Goal: Navigation & Orientation: Understand site structure

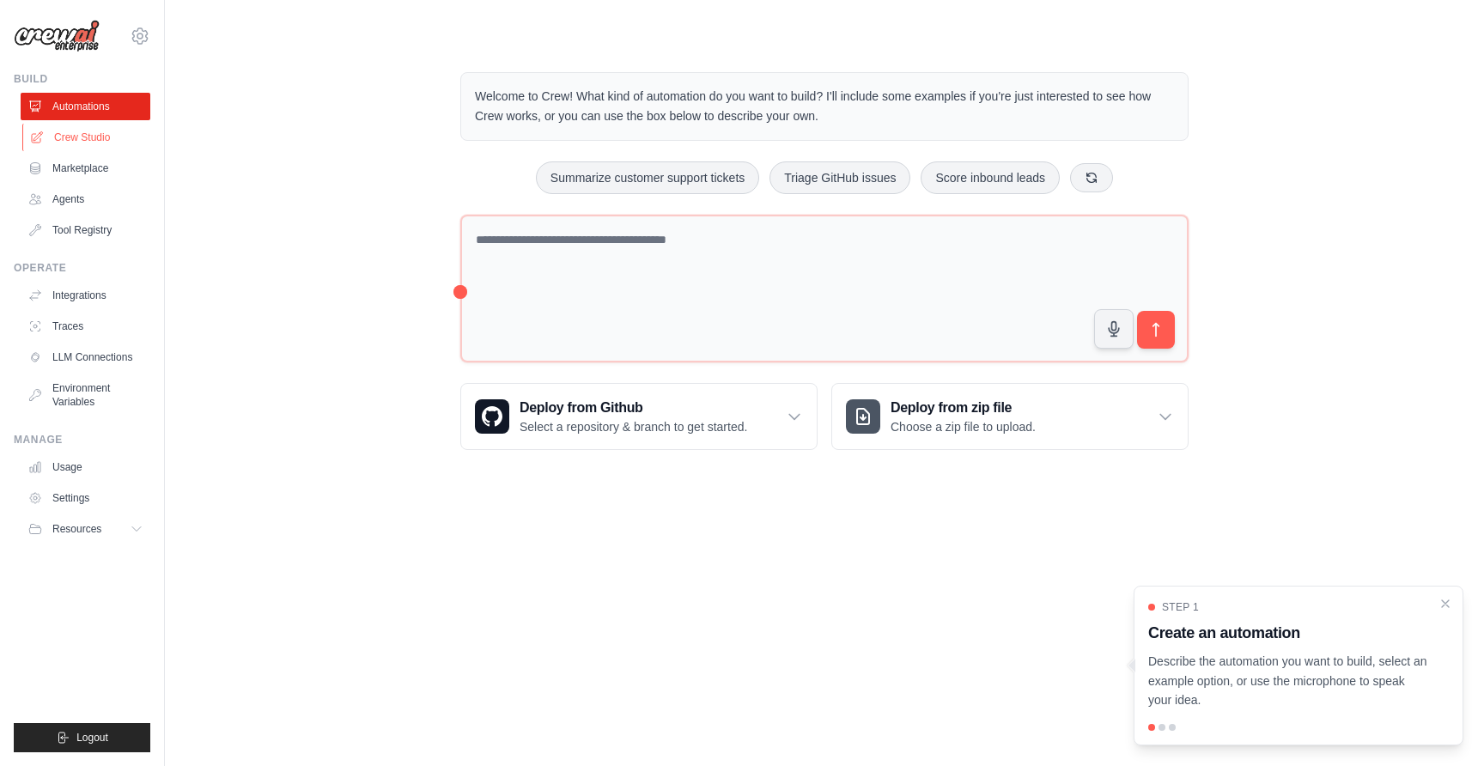
click at [100, 143] on link "Crew Studio" at bounding box center [87, 137] width 130 height 27
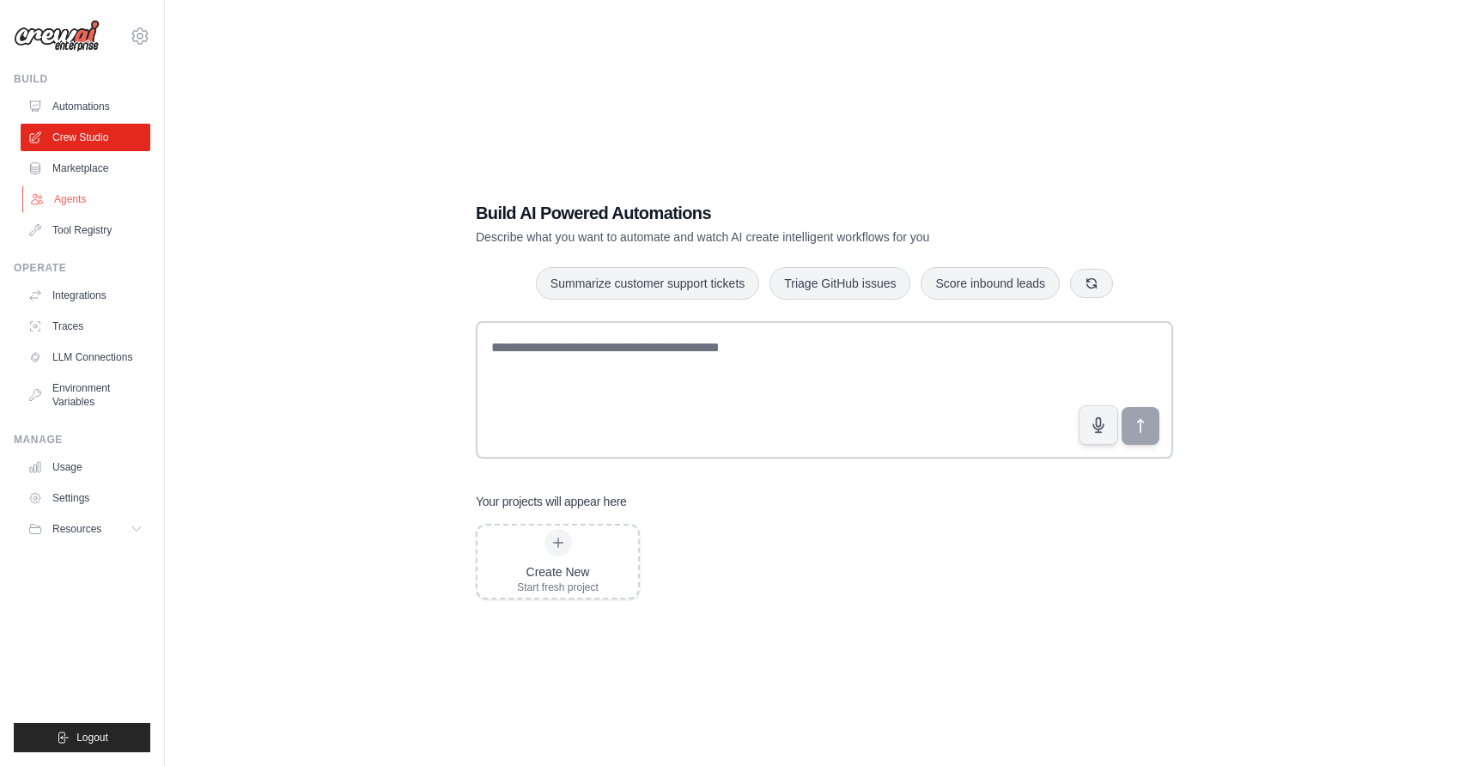
click at [83, 200] on link "Agents" at bounding box center [87, 198] width 130 height 27
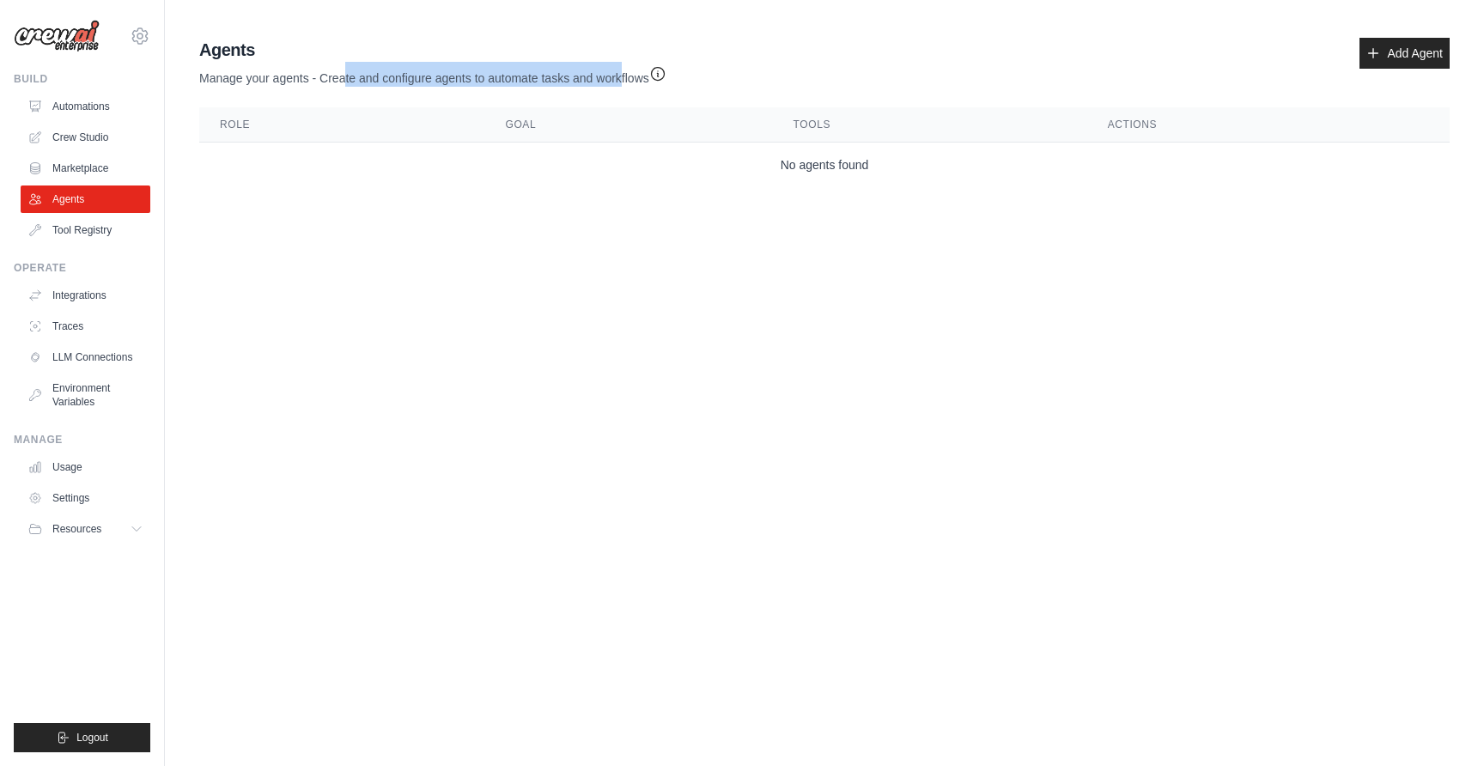
drag, startPoint x: 344, startPoint y: 76, endPoint x: 622, endPoint y: 81, distance: 277.4
click at [622, 81] on p "Manage your agents - Create and configure agents to automate tasks and workflows" at bounding box center [432, 74] width 467 height 25
click at [81, 236] on link "Tool Registry" at bounding box center [87, 229] width 130 height 27
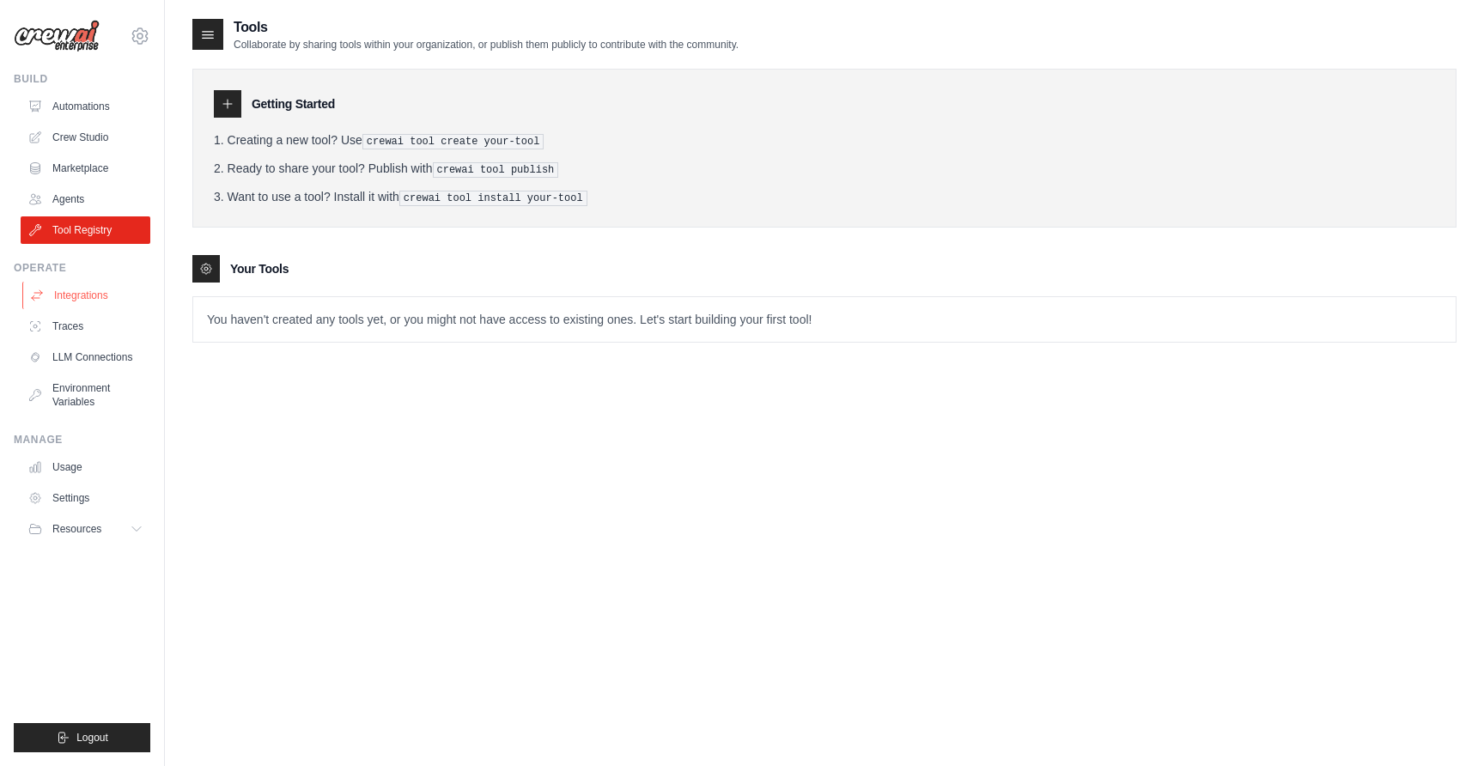
click at [79, 298] on link "Integrations" at bounding box center [87, 295] width 130 height 27
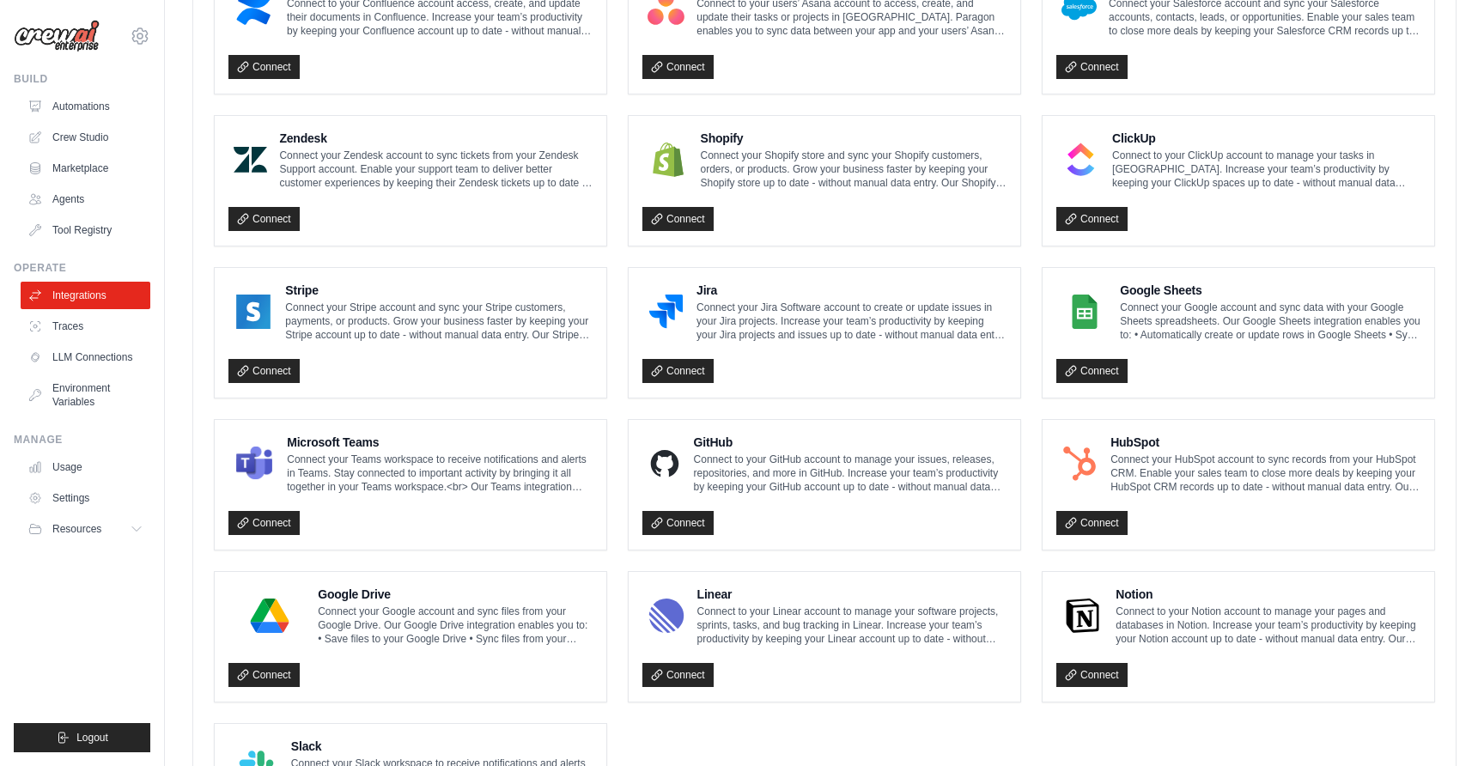
scroll to position [845, 0]
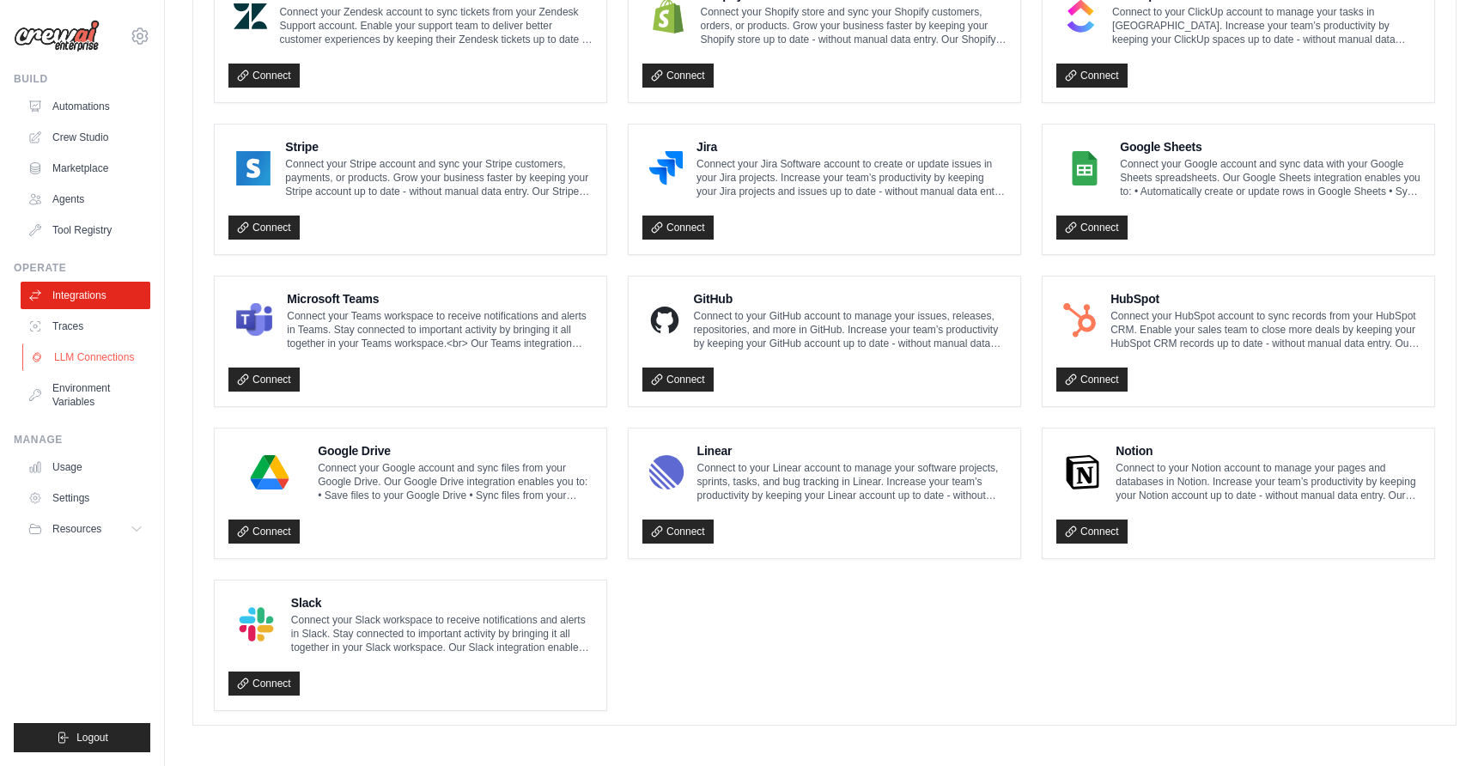
click at [98, 355] on link "LLM Connections" at bounding box center [87, 356] width 130 height 27
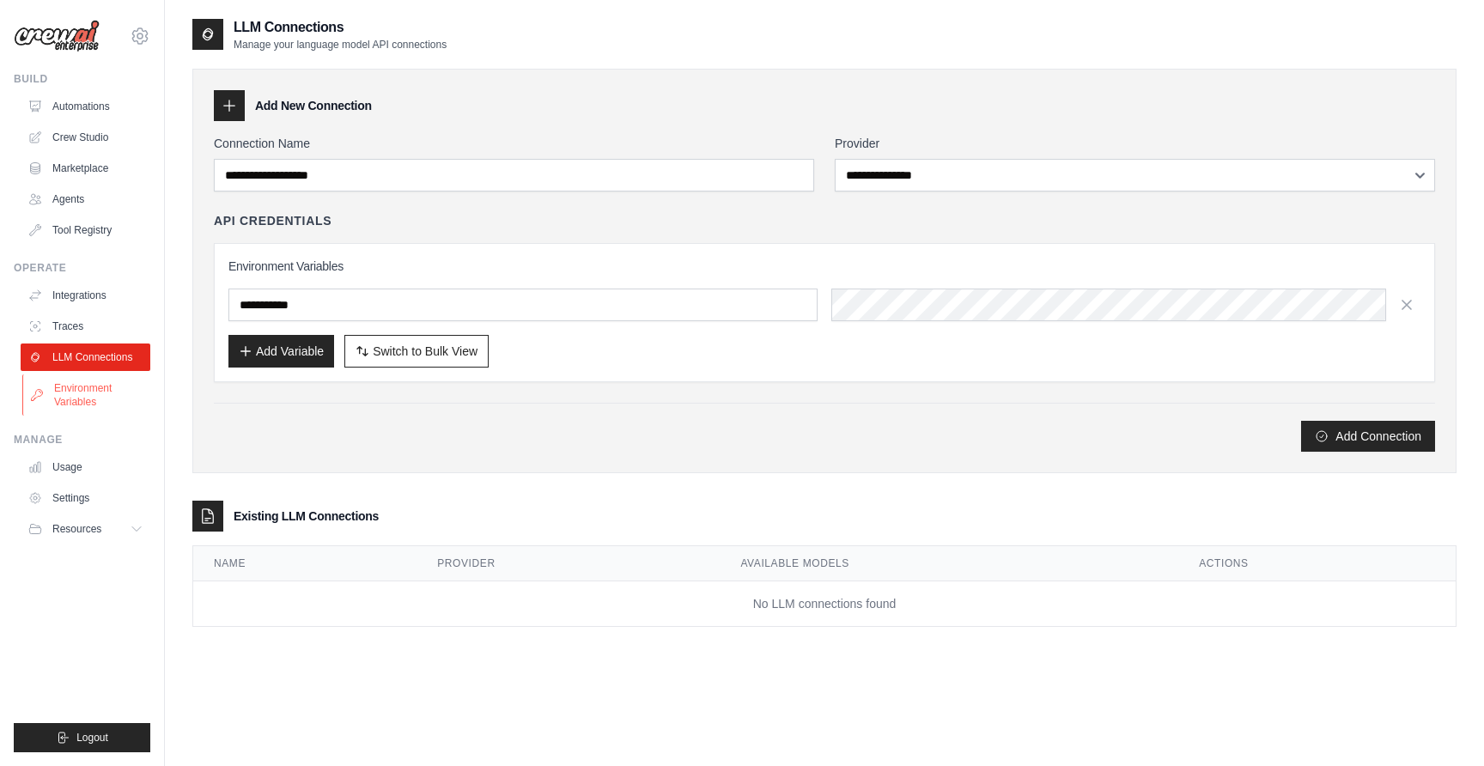
click at [85, 390] on link "Environment Variables" at bounding box center [87, 394] width 130 height 41
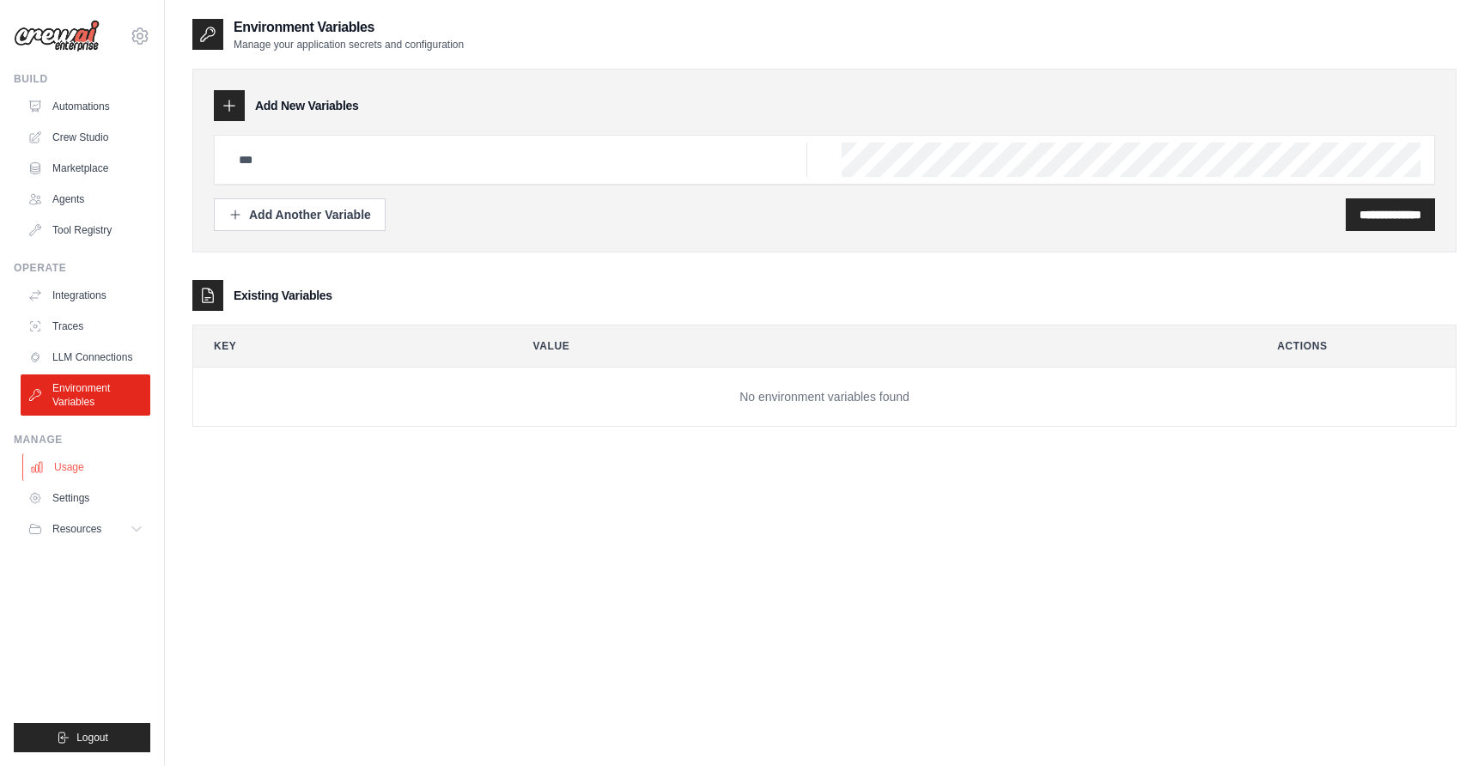
click at [71, 470] on link "Usage" at bounding box center [87, 466] width 130 height 27
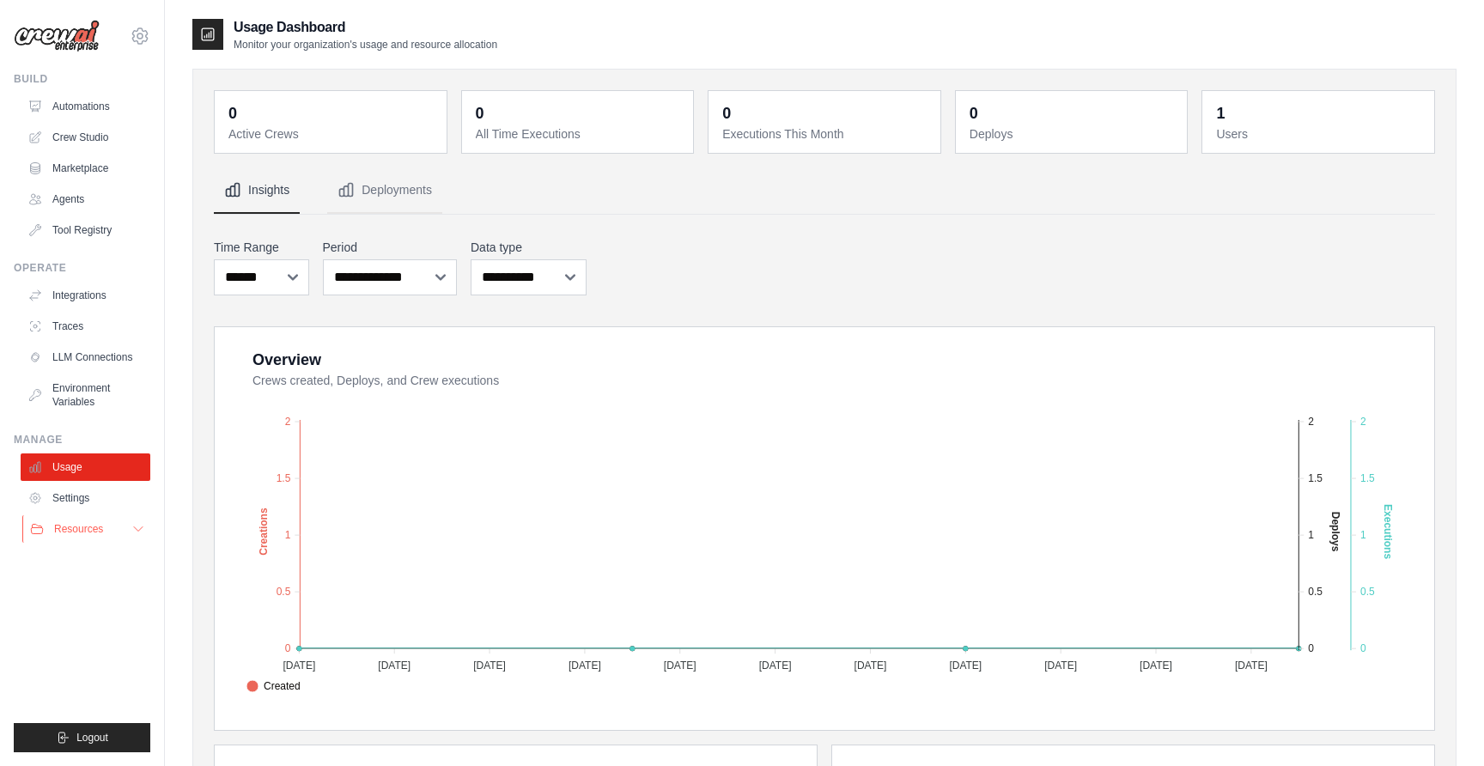
click at [135, 527] on icon at bounding box center [138, 529] width 14 height 14
click at [105, 558] on span "Documentation" at bounding box center [96, 558] width 70 height 14
